Goal: Information Seeking & Learning: Learn about a topic

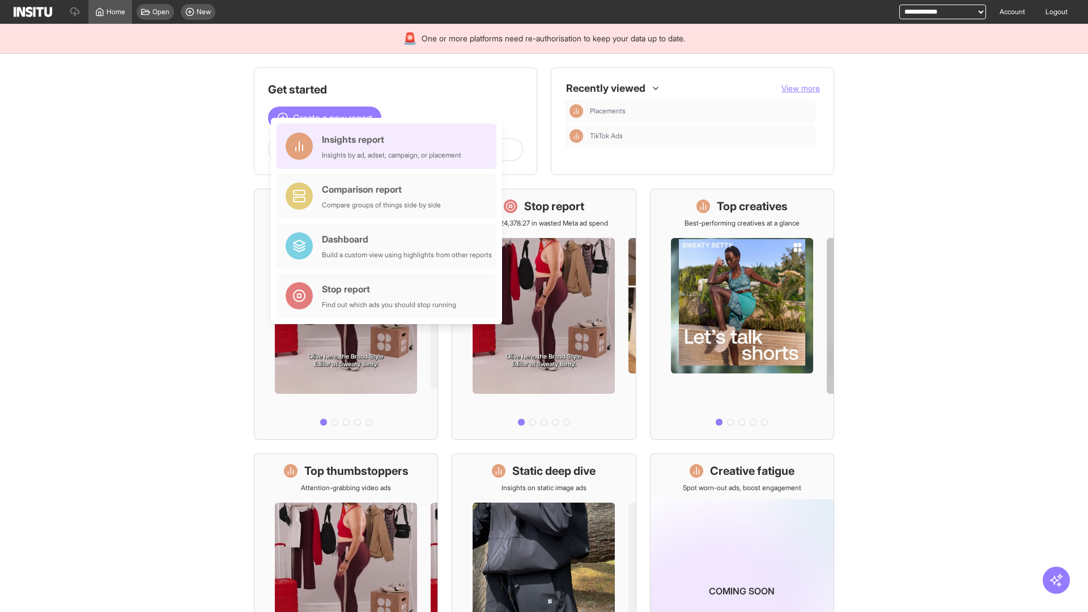
click at [389, 146] on div "Insights report Insights by ad, adset, campaign, or placement" at bounding box center [391, 146] width 139 height 27
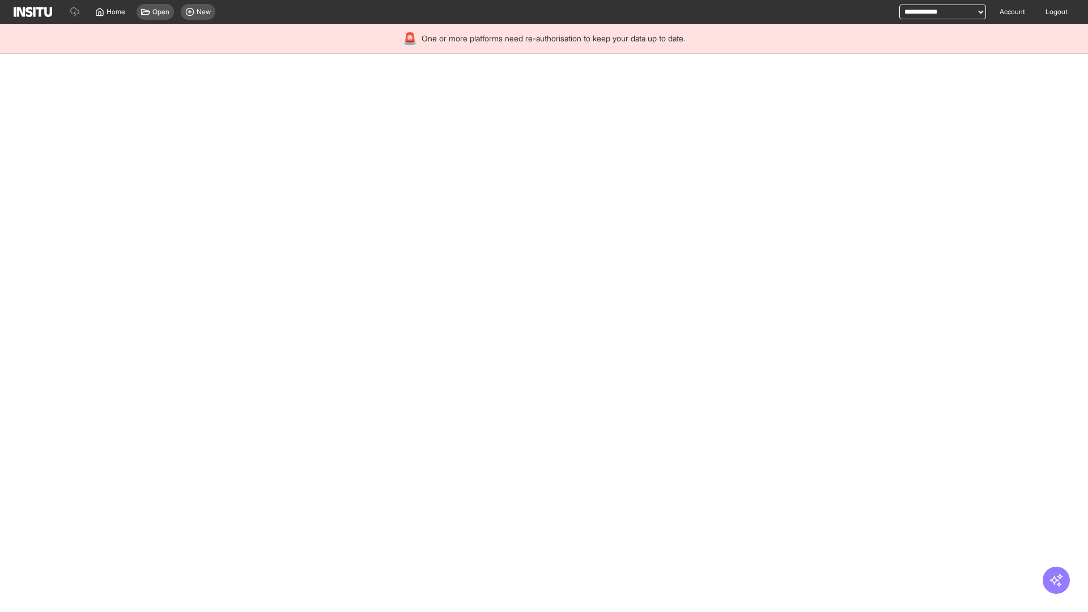
select select "**"
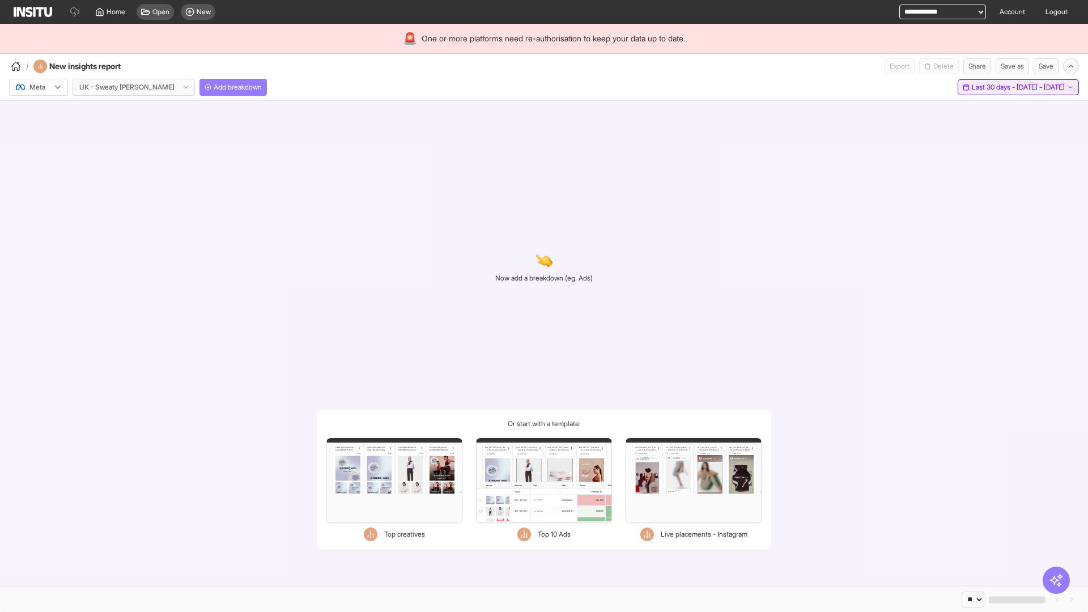
click at [992, 87] on span "Last 30 days - [DATE] - [DATE]" at bounding box center [1018, 87] width 93 height 9
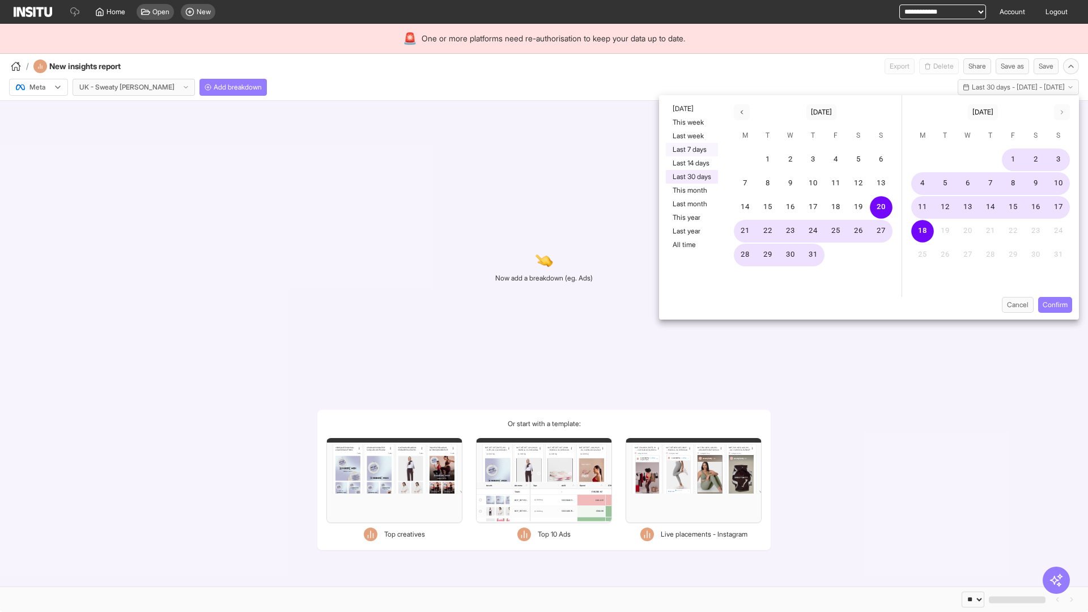
click at [691, 150] on button "Last 7 days" at bounding box center [692, 150] width 52 height 14
